Goal: Check status

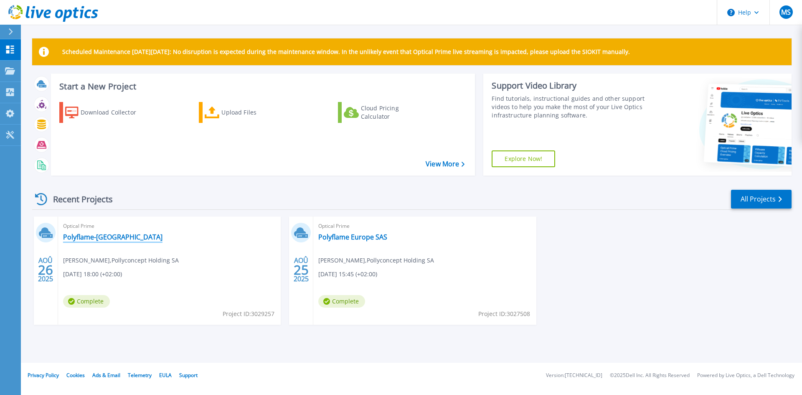
click at [99, 236] on link "Polyflame-Europe" at bounding box center [112, 237] width 99 height 8
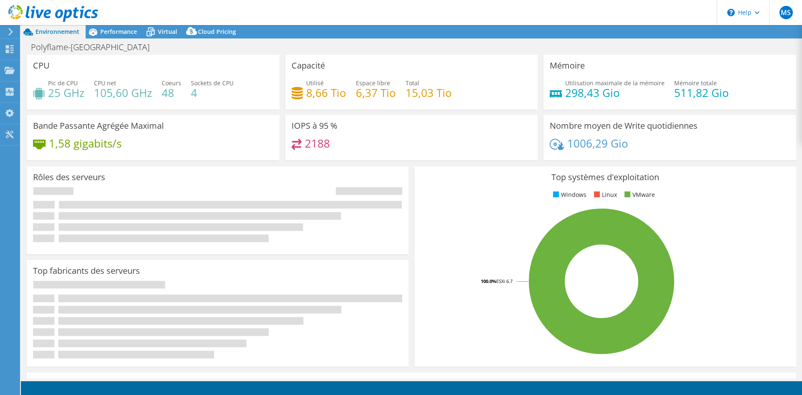
select select "USD"
